Goal: Communication & Community: Ask a question

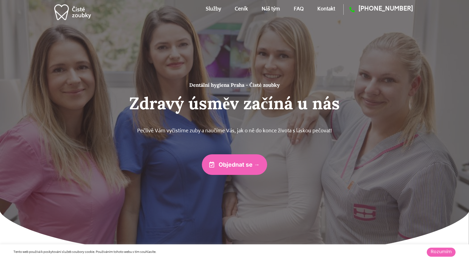
click at [328, 10] on link "Kontakt" at bounding box center [326, 9] width 18 height 25
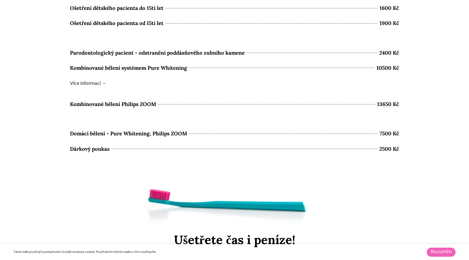
scroll to position [2960, 0]
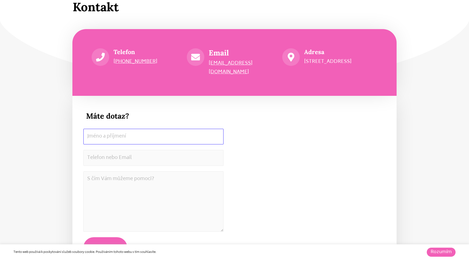
click at [144, 131] on input "[PERSON_NAME] a příjmení" at bounding box center [153, 137] width 140 height 16
type input "Jakub Mazal"
type input "734785729"
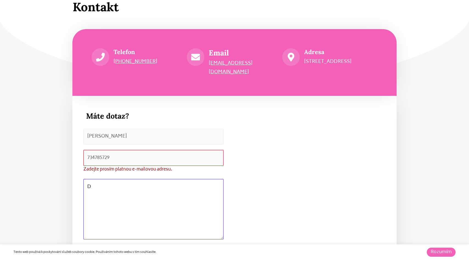
type textarea "D"
click at [124, 150] on input "734785729" at bounding box center [153, 158] width 140 height 16
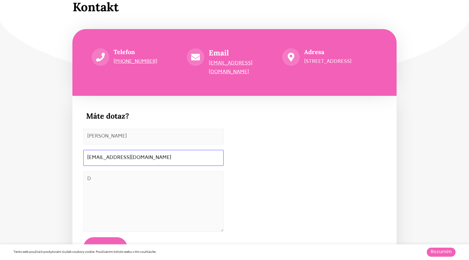
type input "mazal.kuba@gmail.com"
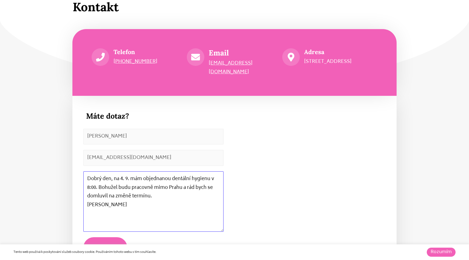
type textarea "Dobrý den, na 4. 9. mám objednanou dentální hygienu v 8:00. Bohužel budu pracov…"
click at [97, 237] on button "Odeslat →" at bounding box center [105, 247] width 44 height 21
